Goal: Task Accomplishment & Management: Use online tool/utility

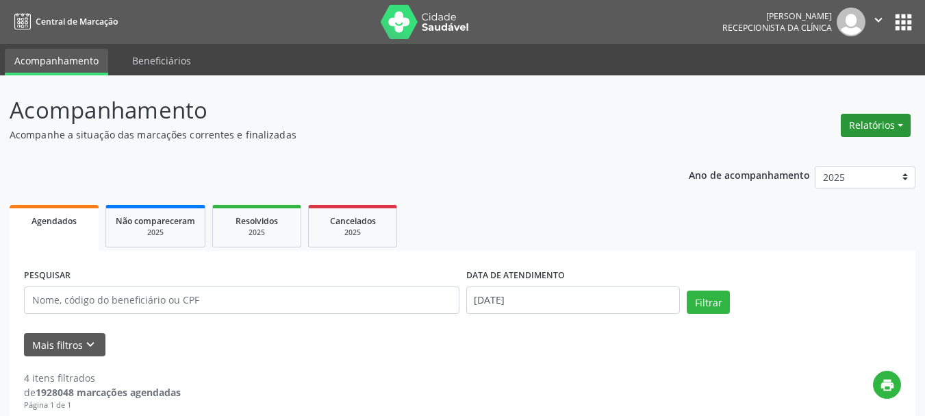
click at [870, 123] on button "Relatórios" at bounding box center [876, 125] width 70 height 23
click at [811, 160] on link "Agendamentos" at bounding box center [837, 154] width 147 height 19
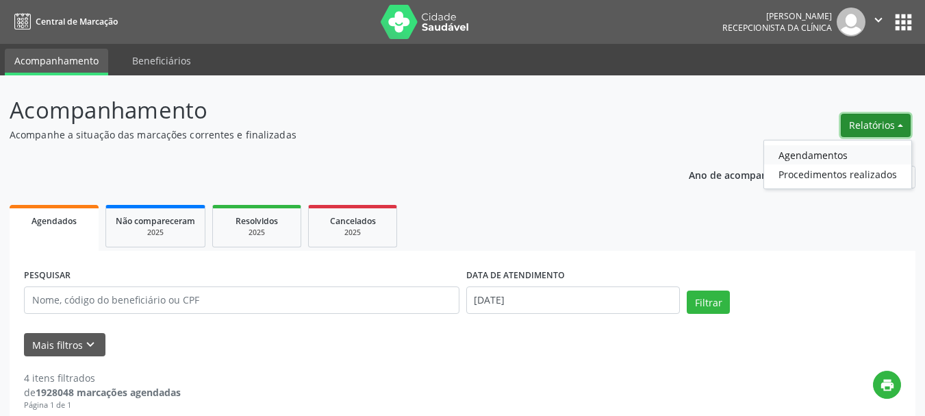
select select "8"
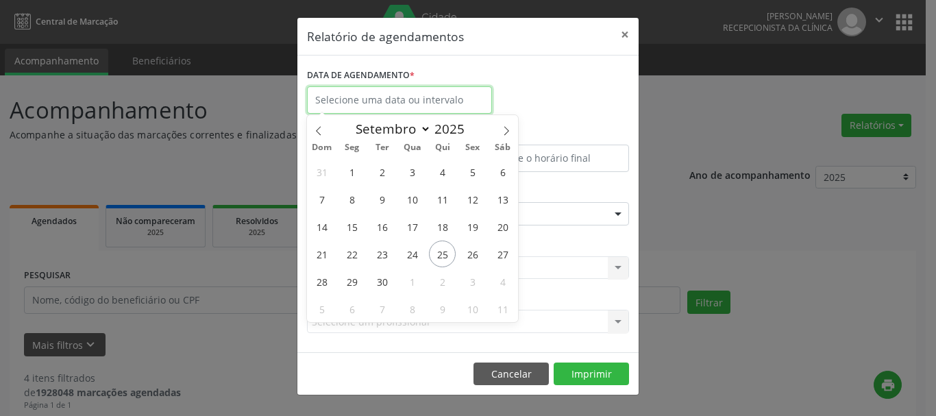
click at [391, 92] on input "text" at bounding box center [399, 99] width 185 height 27
click at [442, 258] on span "25" at bounding box center [442, 253] width 27 height 27
type input "[DATE]"
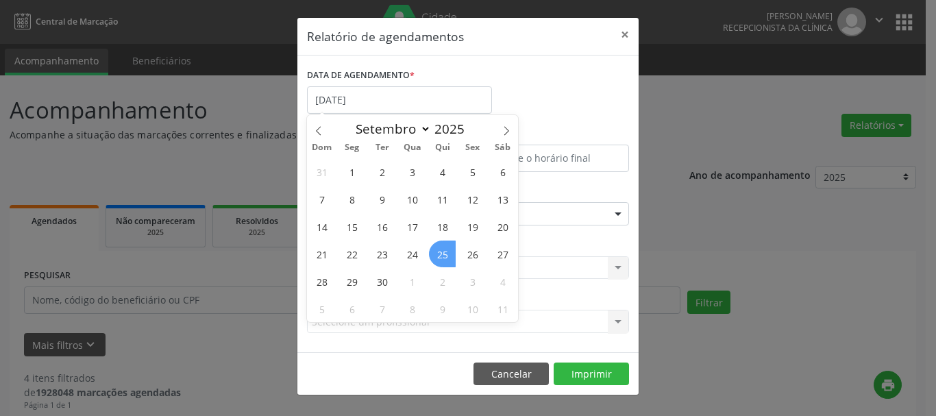
click at [442, 258] on span "25" at bounding box center [442, 253] width 27 height 27
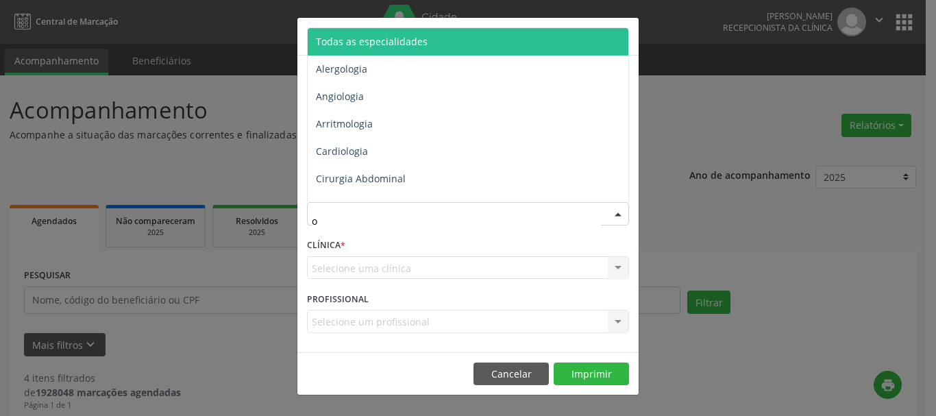
type input "of"
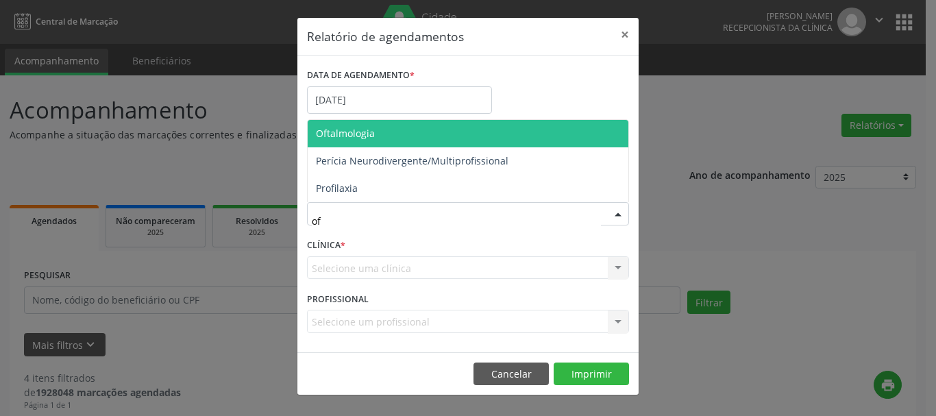
click at [366, 138] on span "Oftalmologia" at bounding box center [345, 133] width 59 height 13
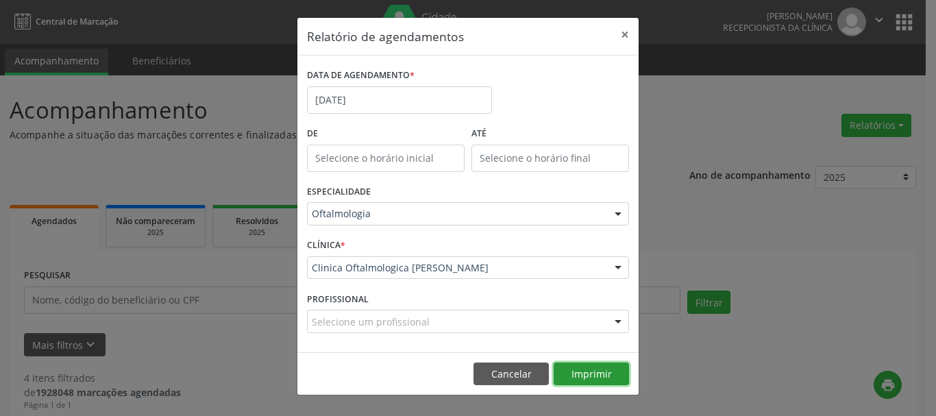
click at [599, 366] on button "Imprimir" at bounding box center [590, 373] width 75 height 23
